Goal: Find specific page/section: Find specific page/section

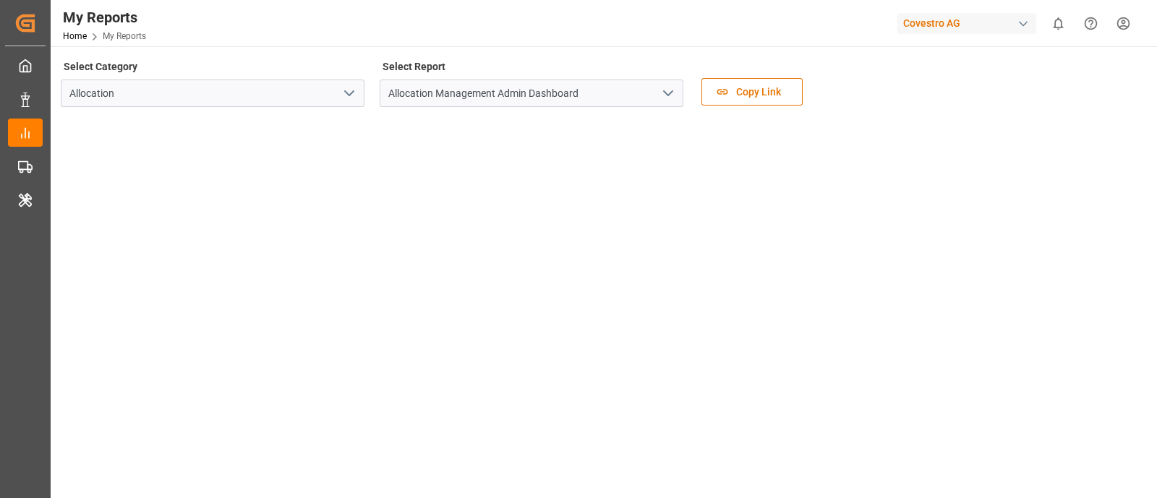
click at [664, 93] on icon "open menu" at bounding box center [667, 93] width 17 height 17
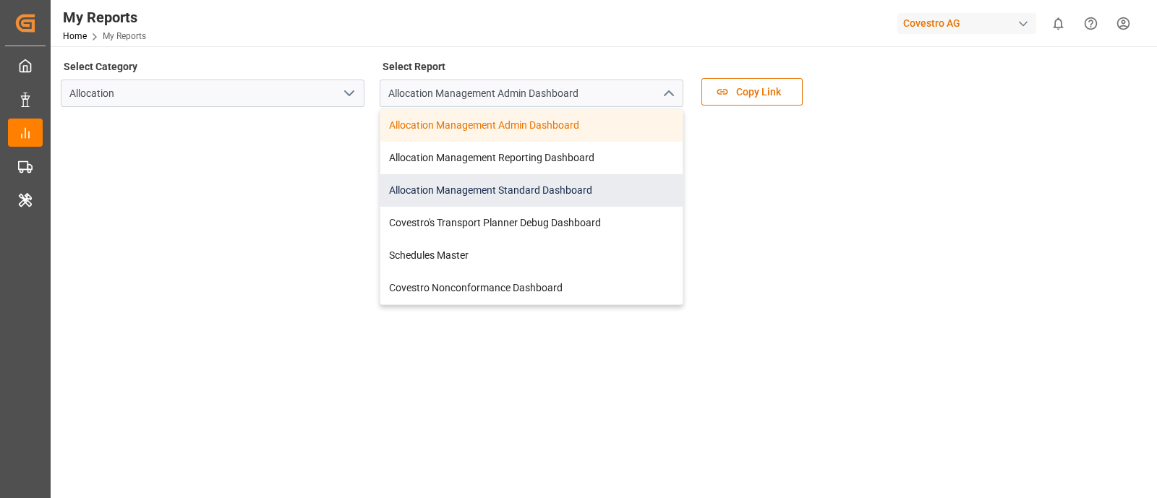
click at [579, 193] on div "Allocation Management Standard Dashboard" at bounding box center [531, 190] width 302 height 33
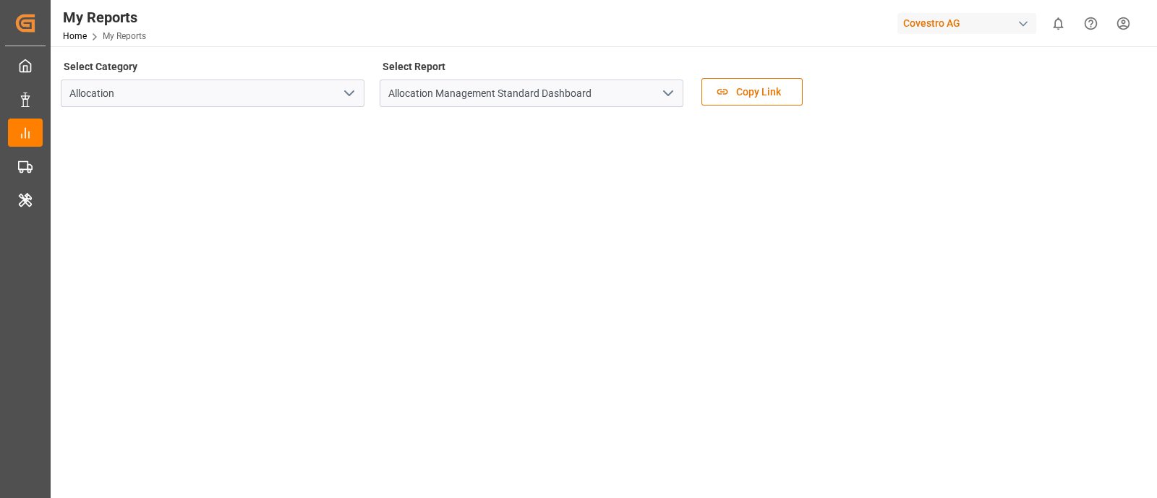
click at [946, 27] on div "Covestro AG" at bounding box center [966, 23] width 139 height 21
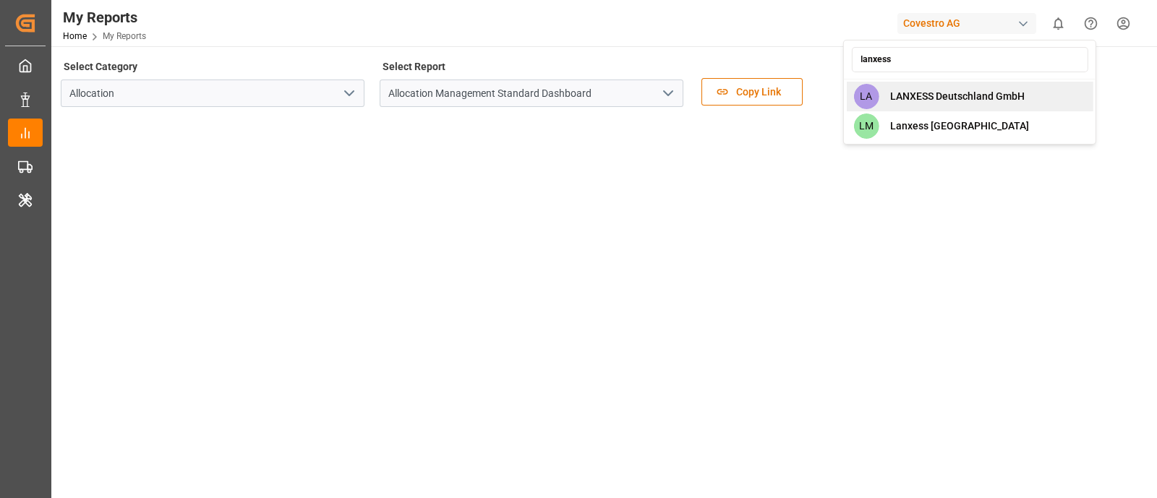
type input "lanxess"
click at [954, 83] on div "LA LANXESS Deutschland GmbH" at bounding box center [969, 97] width 247 height 30
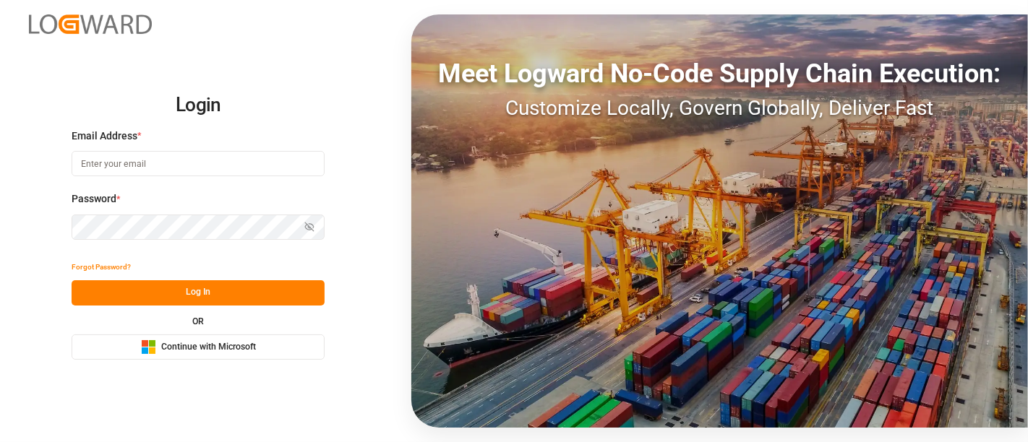
click at [217, 343] on span "Continue with Microsoft" at bounding box center [208, 347] width 95 height 13
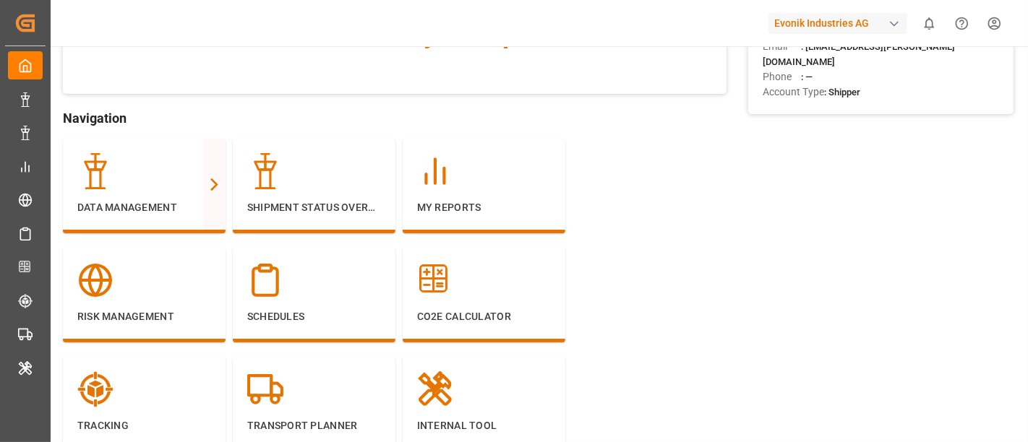
scroll to position [161, 0]
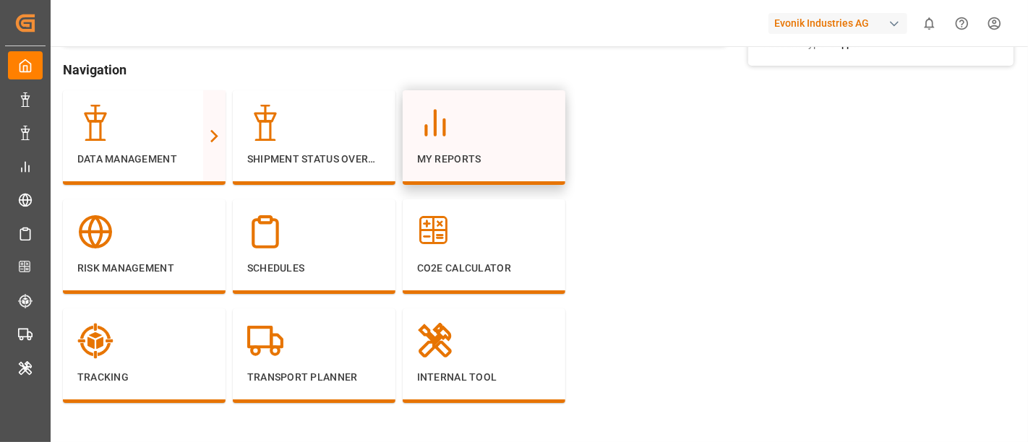
click at [506, 129] on div at bounding box center [484, 123] width 134 height 36
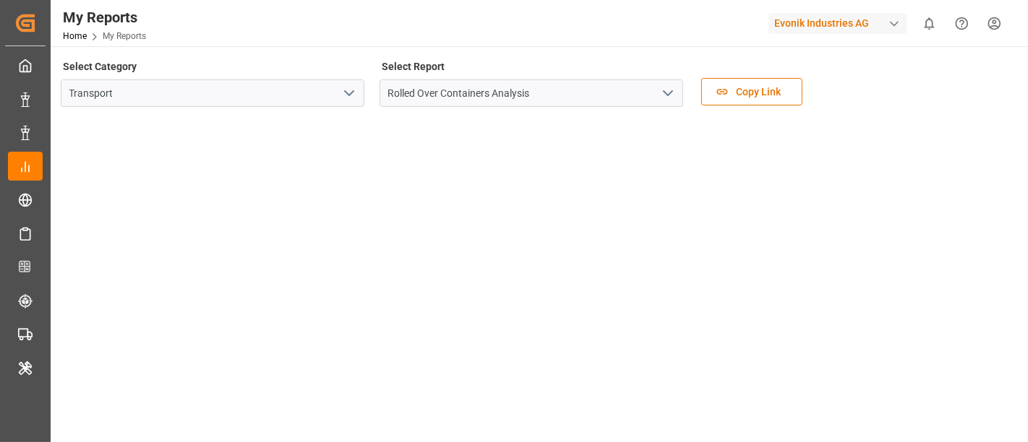
click at [670, 92] on icon "open menu" at bounding box center [667, 93] width 17 height 17
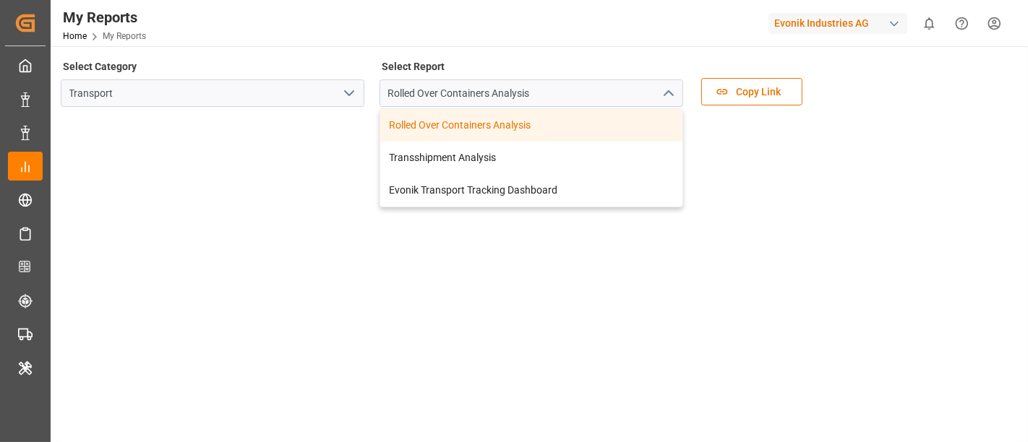
click at [343, 92] on icon "open menu" at bounding box center [349, 93] width 17 height 17
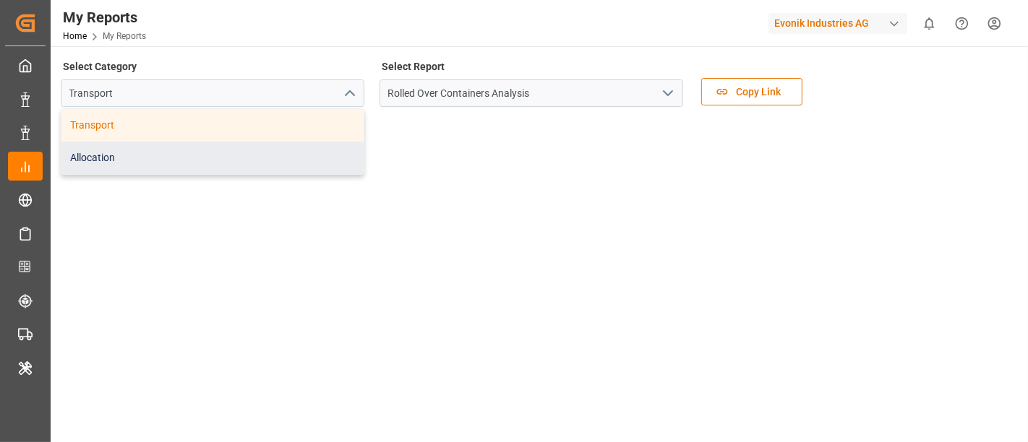
click at [208, 147] on div "Allocation" at bounding box center [212, 158] width 302 height 33
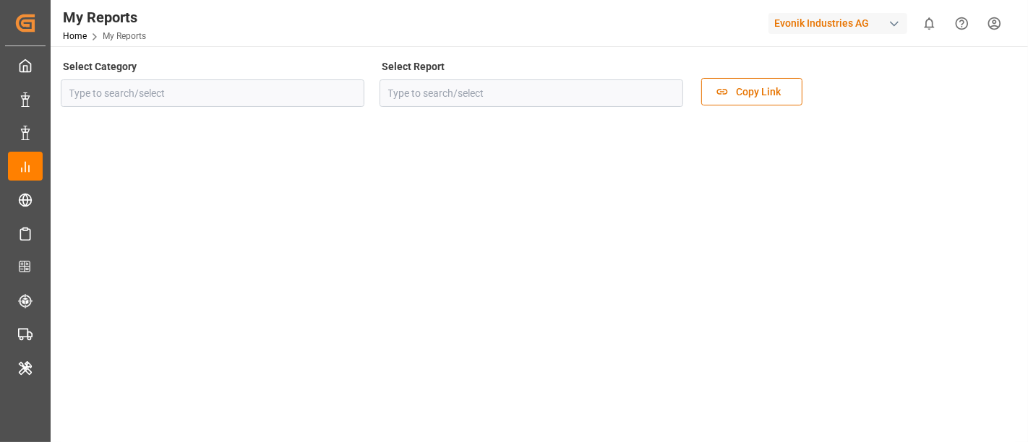
type input "Allocation"
type input "Schedules Master"
click at [674, 93] on icon "open menu" at bounding box center [667, 93] width 17 height 17
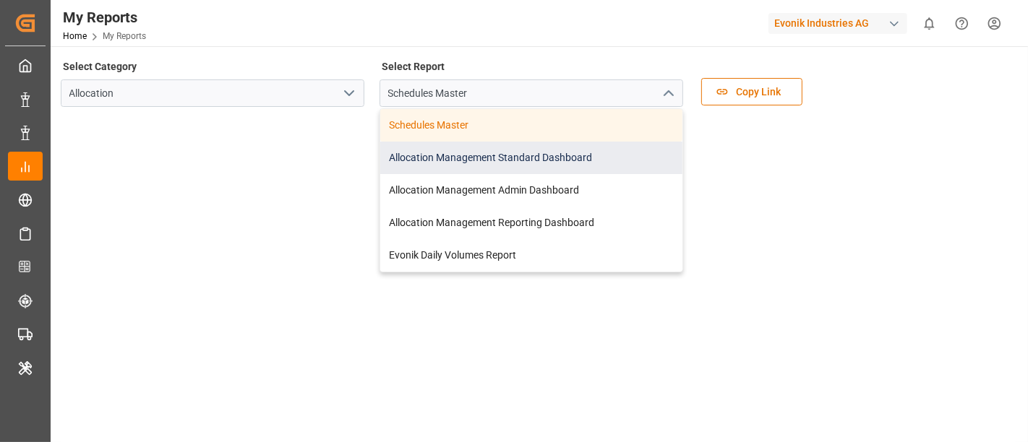
click at [557, 153] on div "Allocation Management Standard Dashboard" at bounding box center [531, 158] width 302 height 33
